Goal: Task Accomplishment & Management: Use online tool/utility

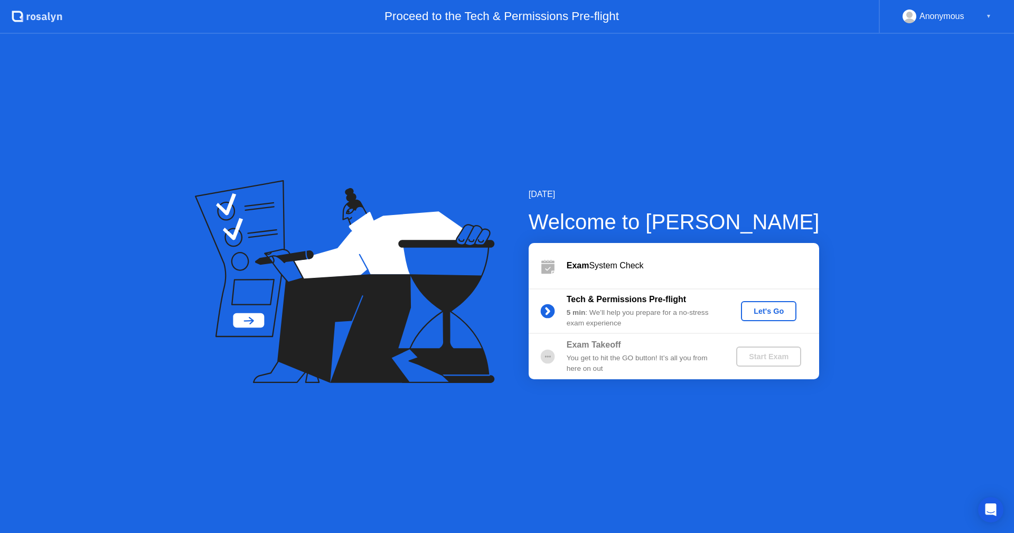
click at [310, 322] on icon at bounding box center [344, 281] width 299 height 203
click at [782, 308] on div "Let's Go" at bounding box center [768, 311] width 47 height 8
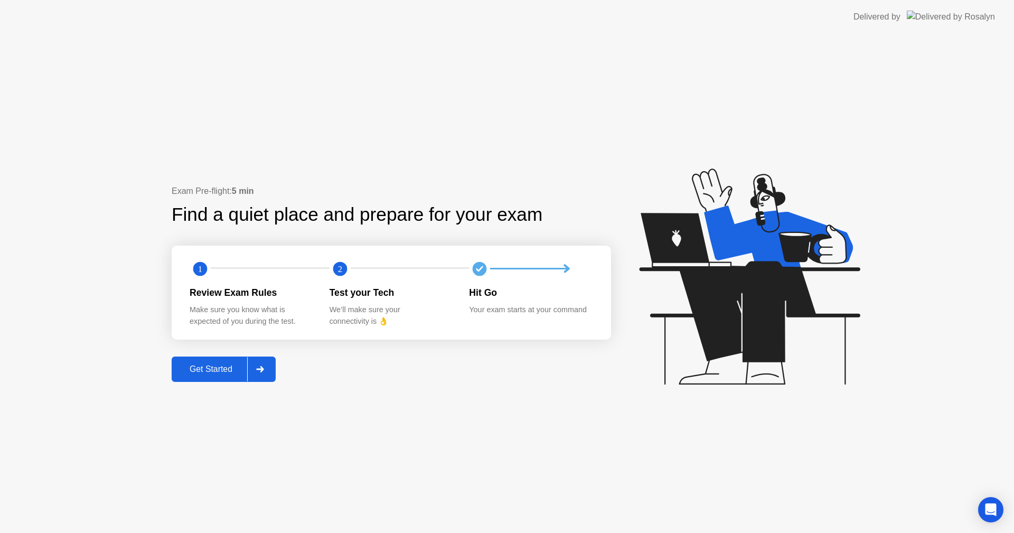
click at [682, 408] on icon at bounding box center [747, 281] width 272 height 270
click at [241, 373] on div "Get Started" at bounding box center [211, 369] width 72 height 10
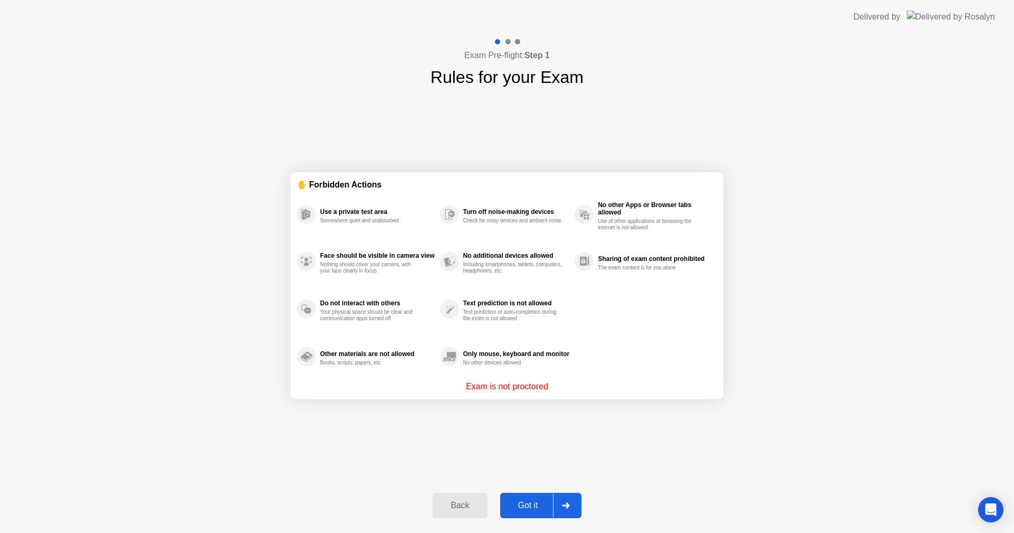
click at [546, 507] on div "Got it" at bounding box center [528, 506] width 50 height 10
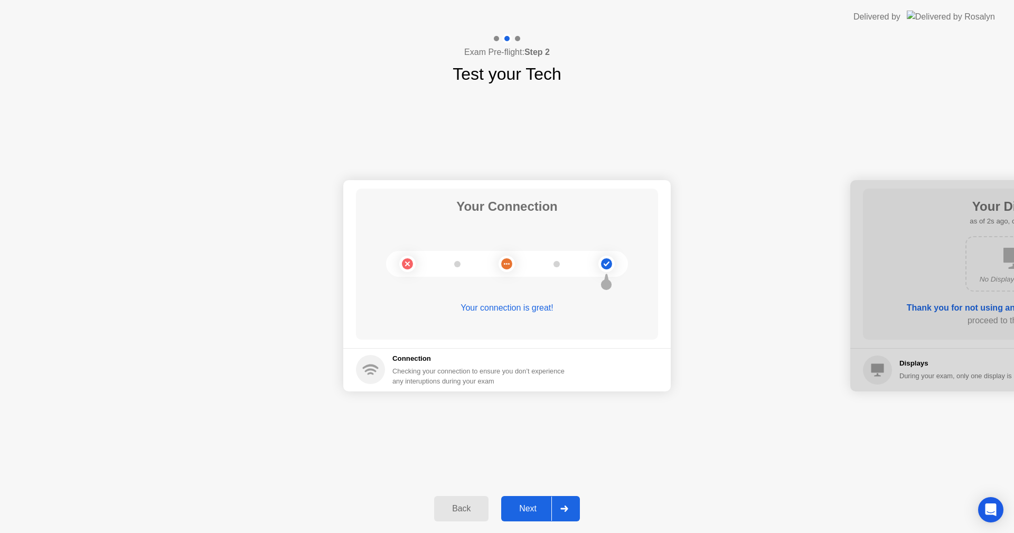
click at [548, 504] on div "Next" at bounding box center [527, 509] width 47 height 10
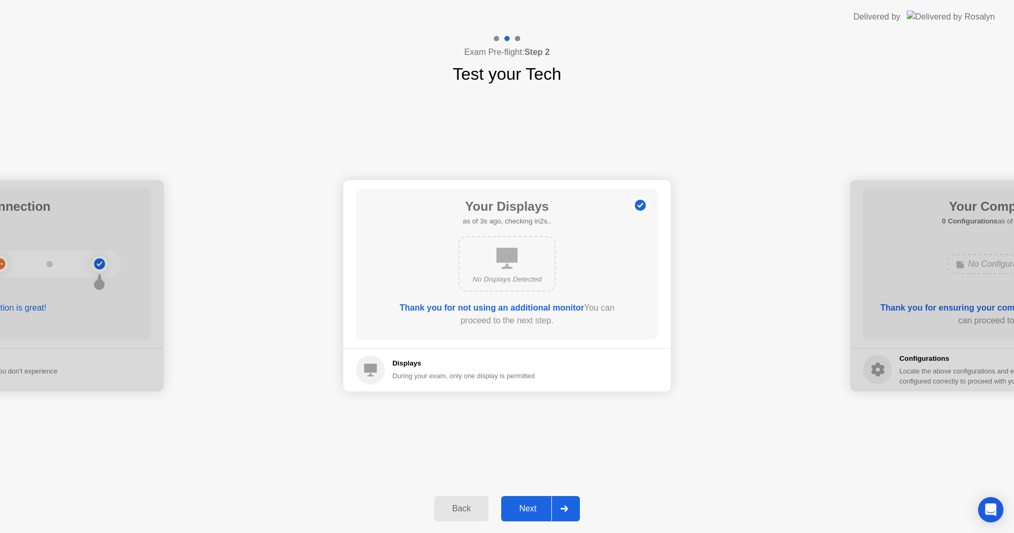
click at [534, 506] on div "Next" at bounding box center [527, 509] width 47 height 10
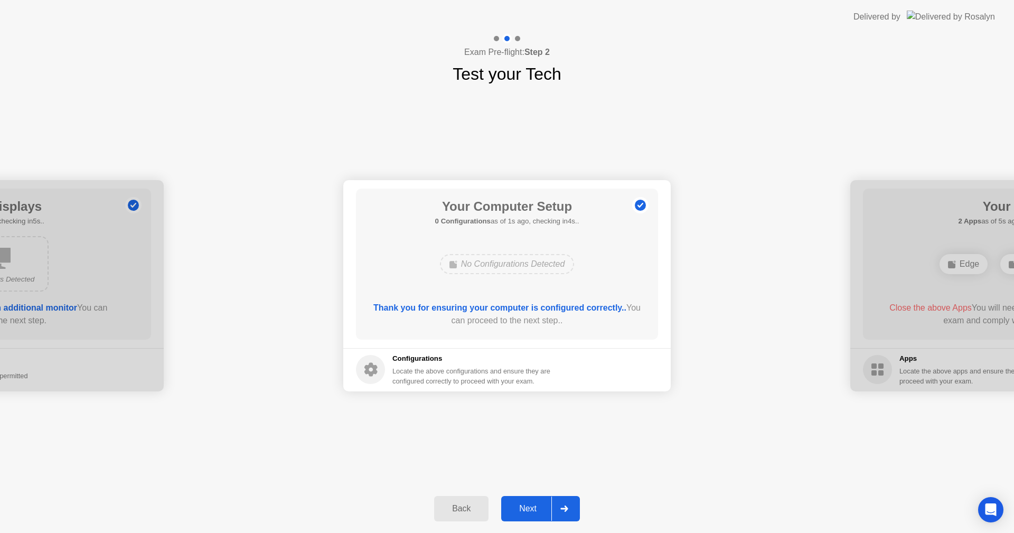
click at [542, 504] on div "Next" at bounding box center [527, 509] width 47 height 10
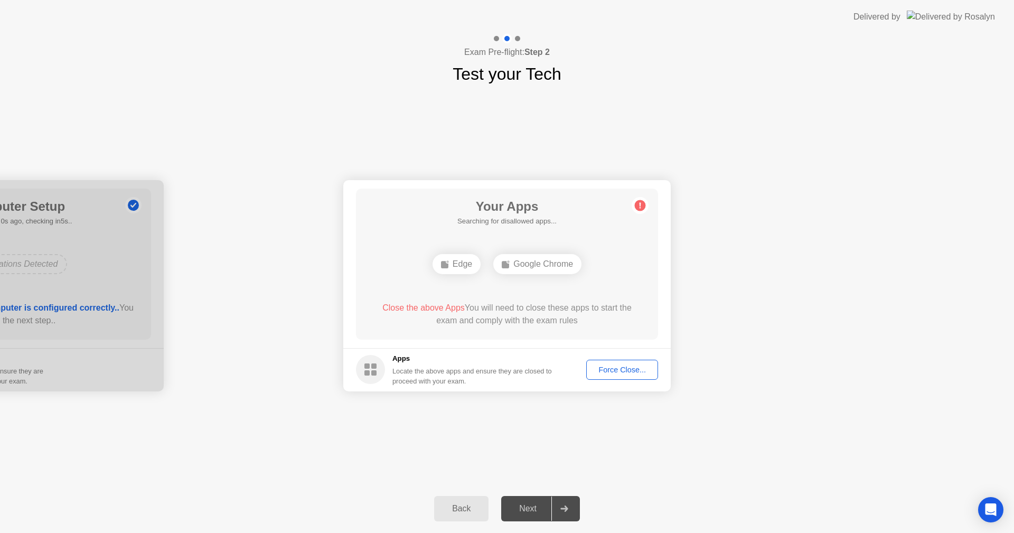
click at [616, 372] on div "Force Close..." at bounding box center [622, 369] width 64 height 8
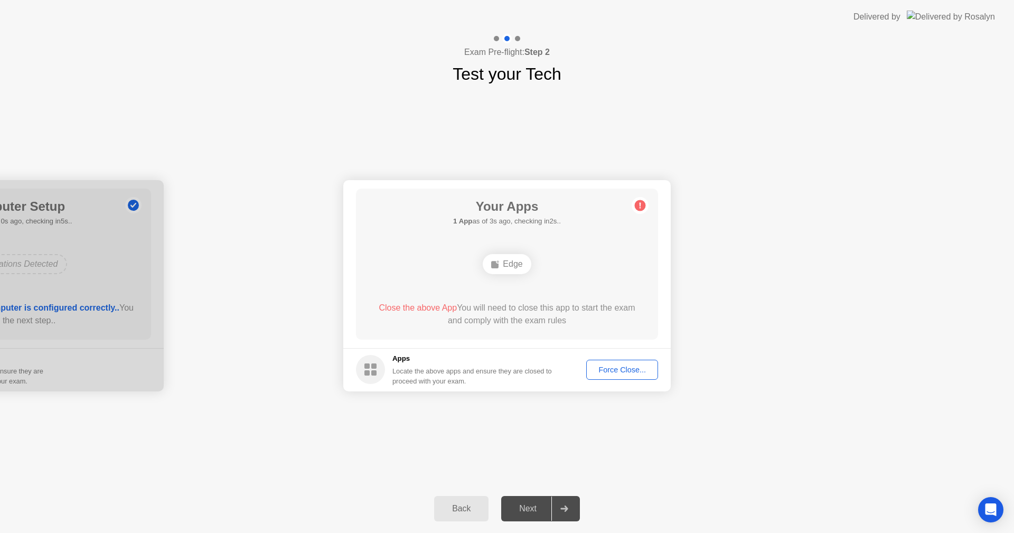
click at [625, 366] on div "Force Close..." at bounding box center [622, 369] width 64 height 8
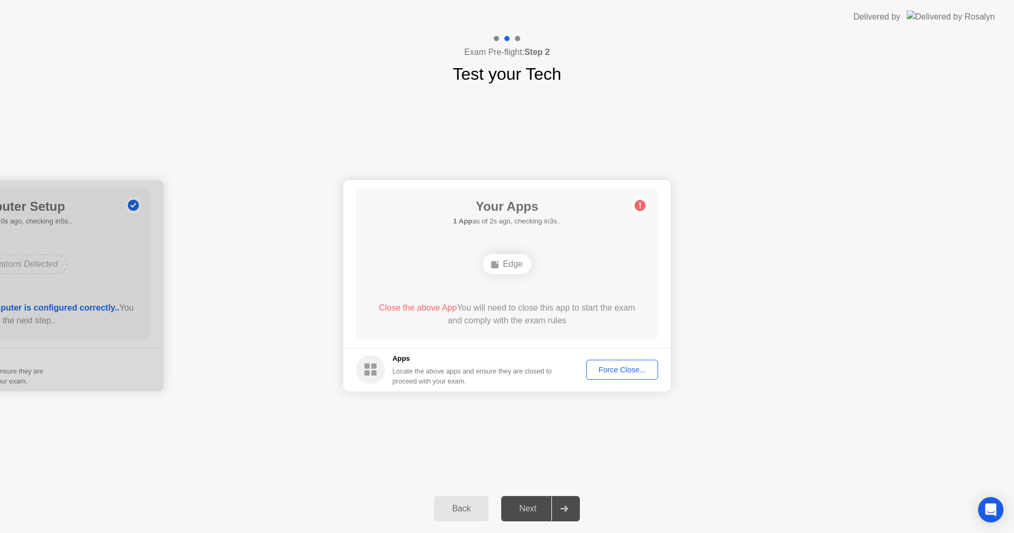
click at [515, 267] on div "Edge" at bounding box center [507, 264] width 48 height 20
click at [502, 265] on div "Edge" at bounding box center [507, 264] width 48 height 20
click at [517, 232] on div "Your Apps 1 App as of 2s ago, checking in3s.. Edge Close the above App You will…" at bounding box center [507, 263] width 302 height 151
click at [643, 370] on div "Force Close..." at bounding box center [622, 369] width 64 height 8
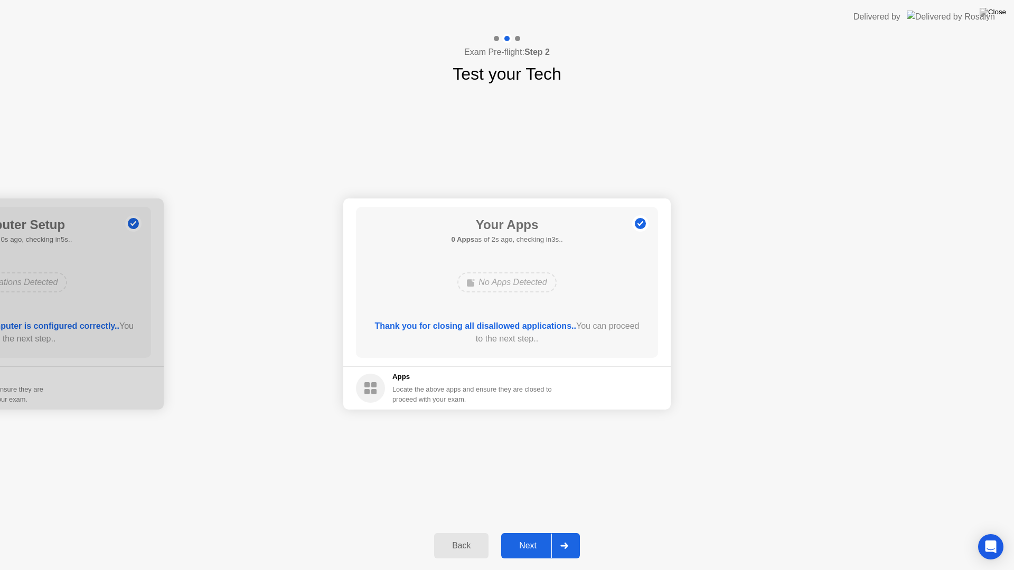
click at [529, 532] on div "Next" at bounding box center [527, 546] width 47 height 10
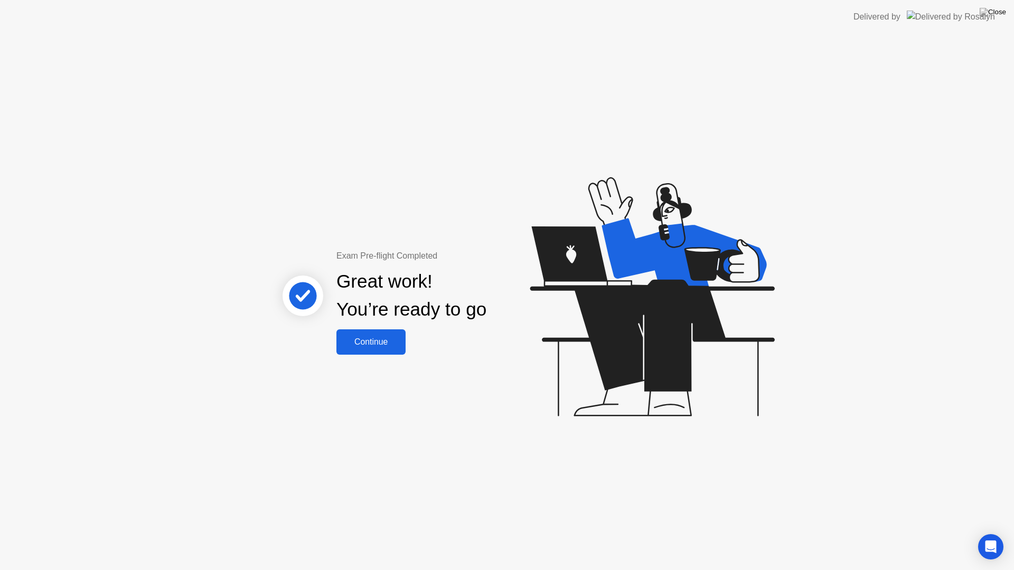
click at [377, 337] on div "Continue" at bounding box center [370, 342] width 63 height 10
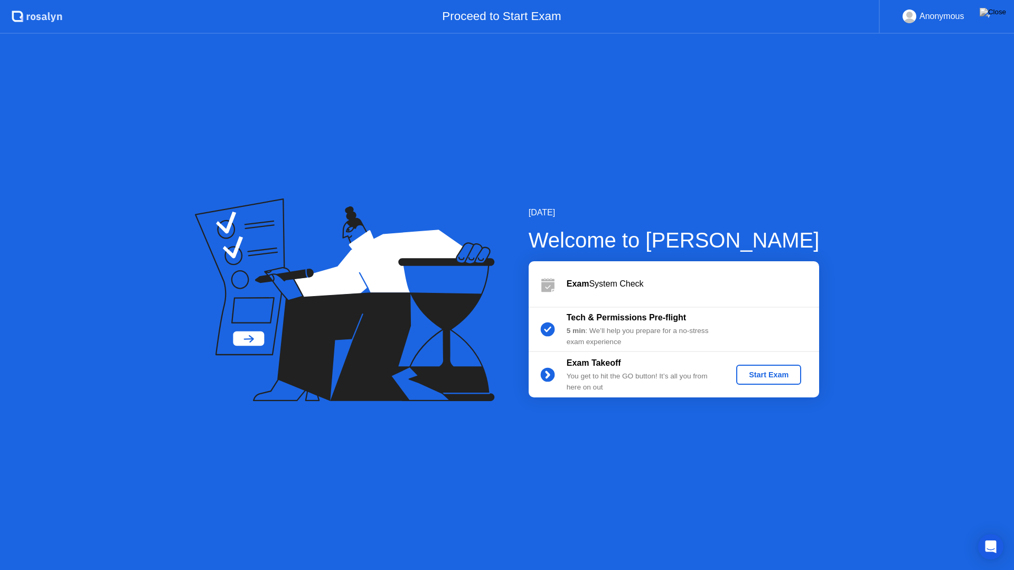
click at [777, 378] on div "Start Exam" at bounding box center [768, 375] width 56 height 8
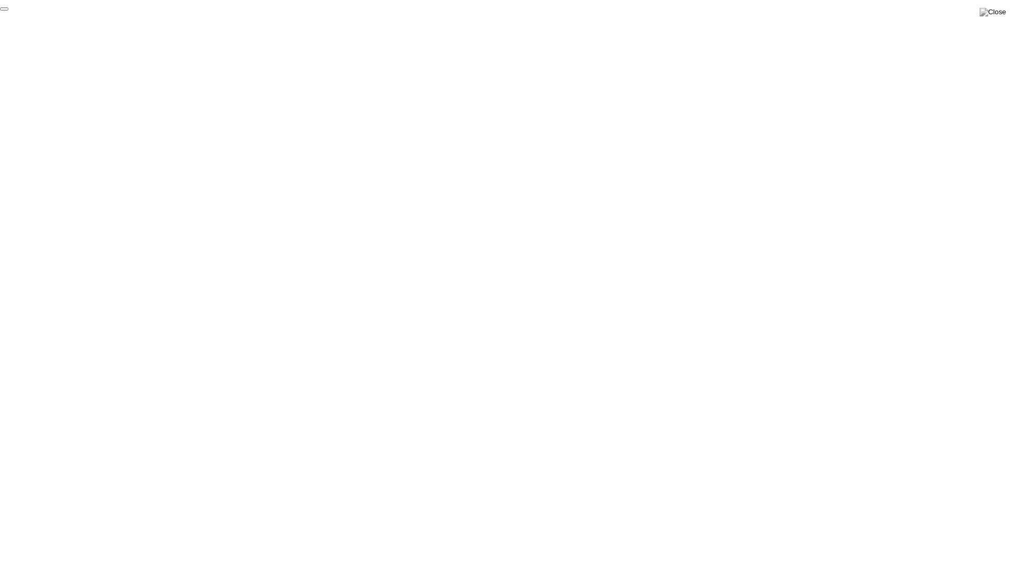
click div "End Proctoring Session"
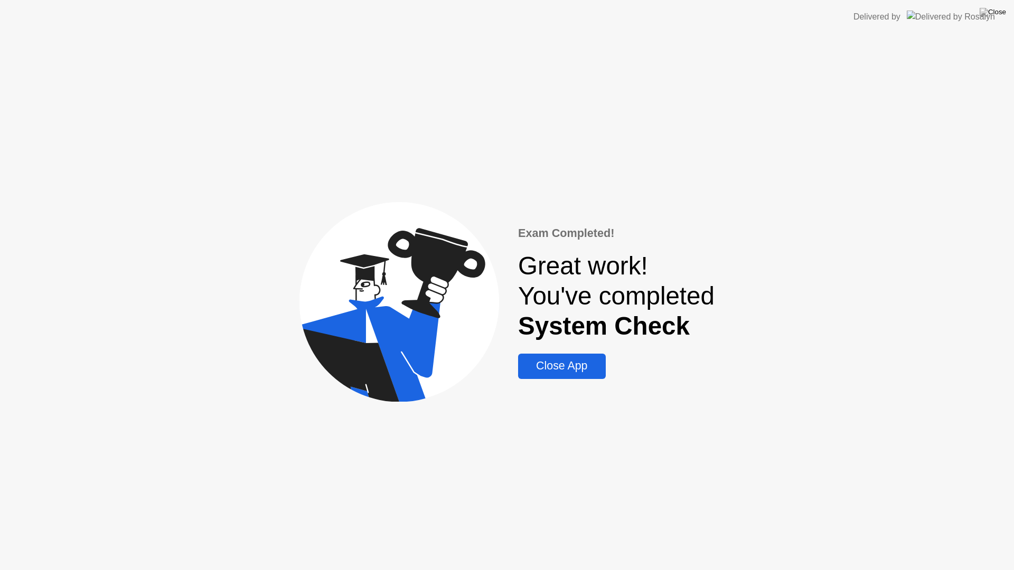
click at [538, 362] on div "Close App" at bounding box center [561, 366] width 81 height 13
